Goal: Task Accomplishment & Management: Manage account settings

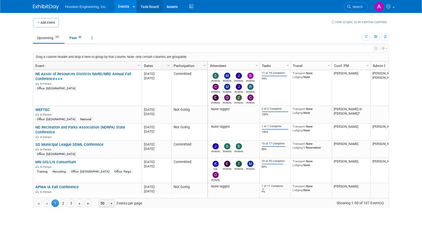
click at [142, 6] on link "Task Board" at bounding box center [150, 6] width 26 height 13
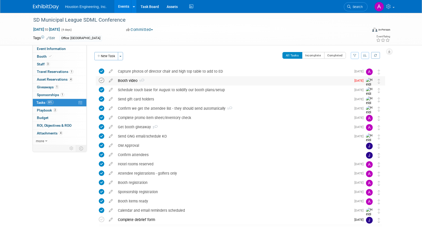
click at [103, 80] on icon at bounding box center [101, 80] width 5 height 5
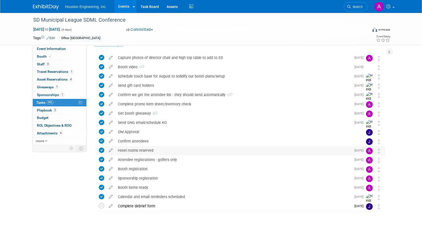
scroll to position [26, 0]
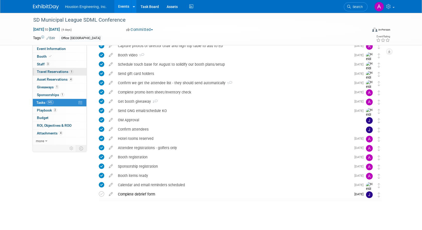
click at [47, 70] on span "Travel Reservations 1" at bounding box center [55, 72] width 37 height 4
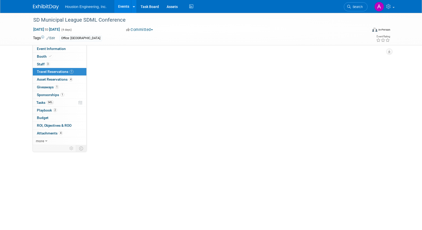
scroll to position [0, 0]
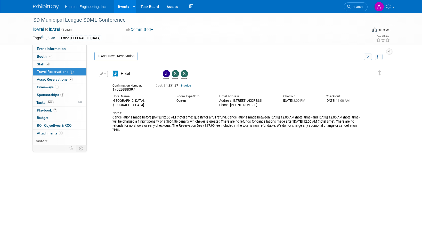
click at [105, 77] on button "button" at bounding box center [103, 74] width 9 height 6
click at [109, 82] on button "Edit Reservation" at bounding box center [121, 82] width 44 height 7
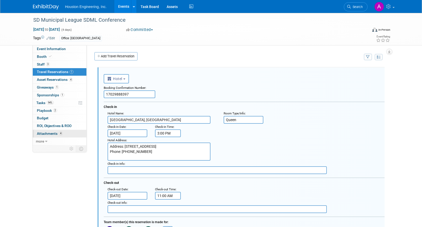
click at [42, 134] on span "Attachments 4" at bounding box center [50, 133] width 26 height 4
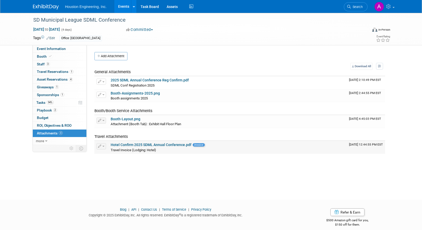
click at [136, 143] on link "Hotel Confirm 2025 SDML Annual Conference.pdf" at bounding box center [151, 145] width 81 height 4
